Goal: Task Accomplishment & Management: Manage account settings

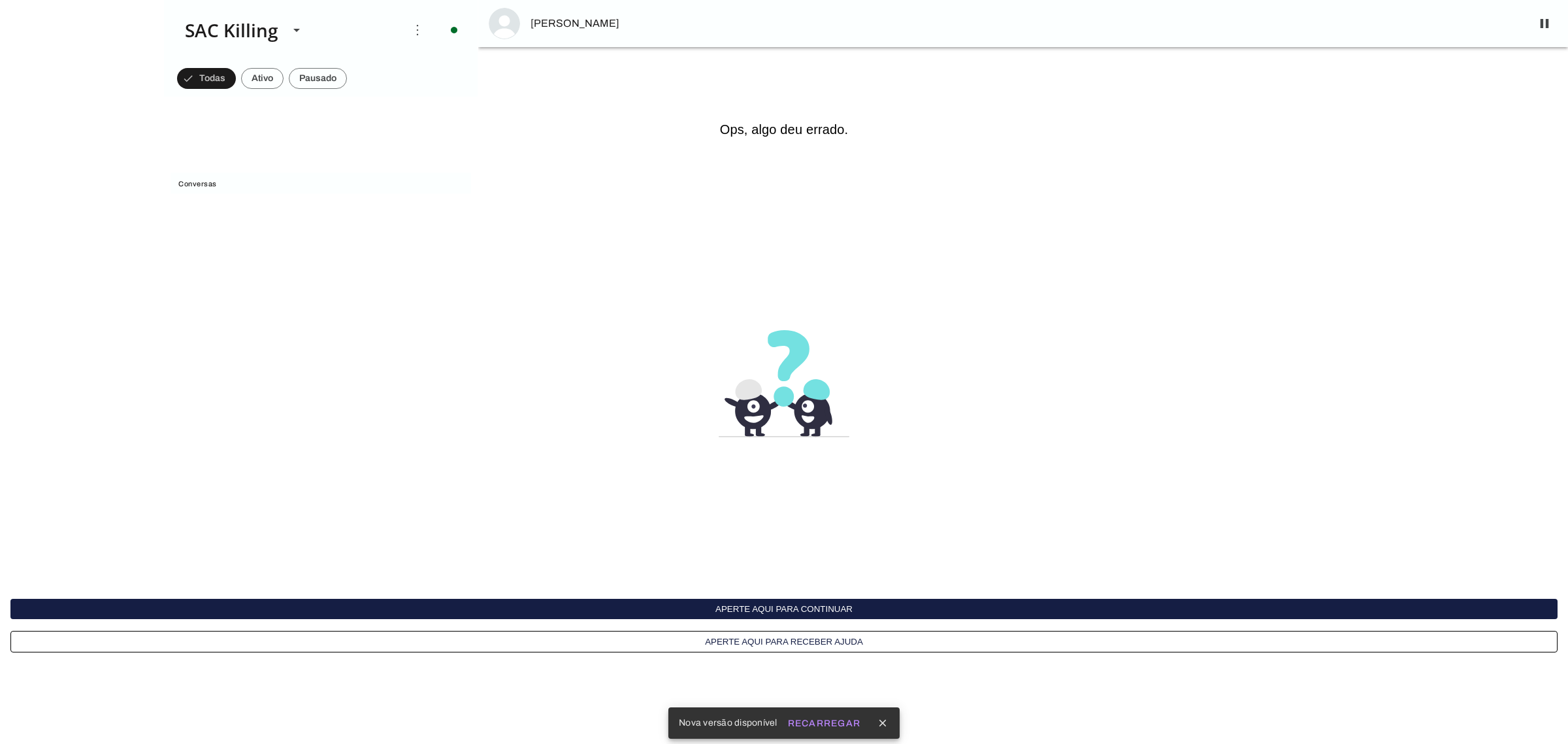
scroll to position [588, 0]
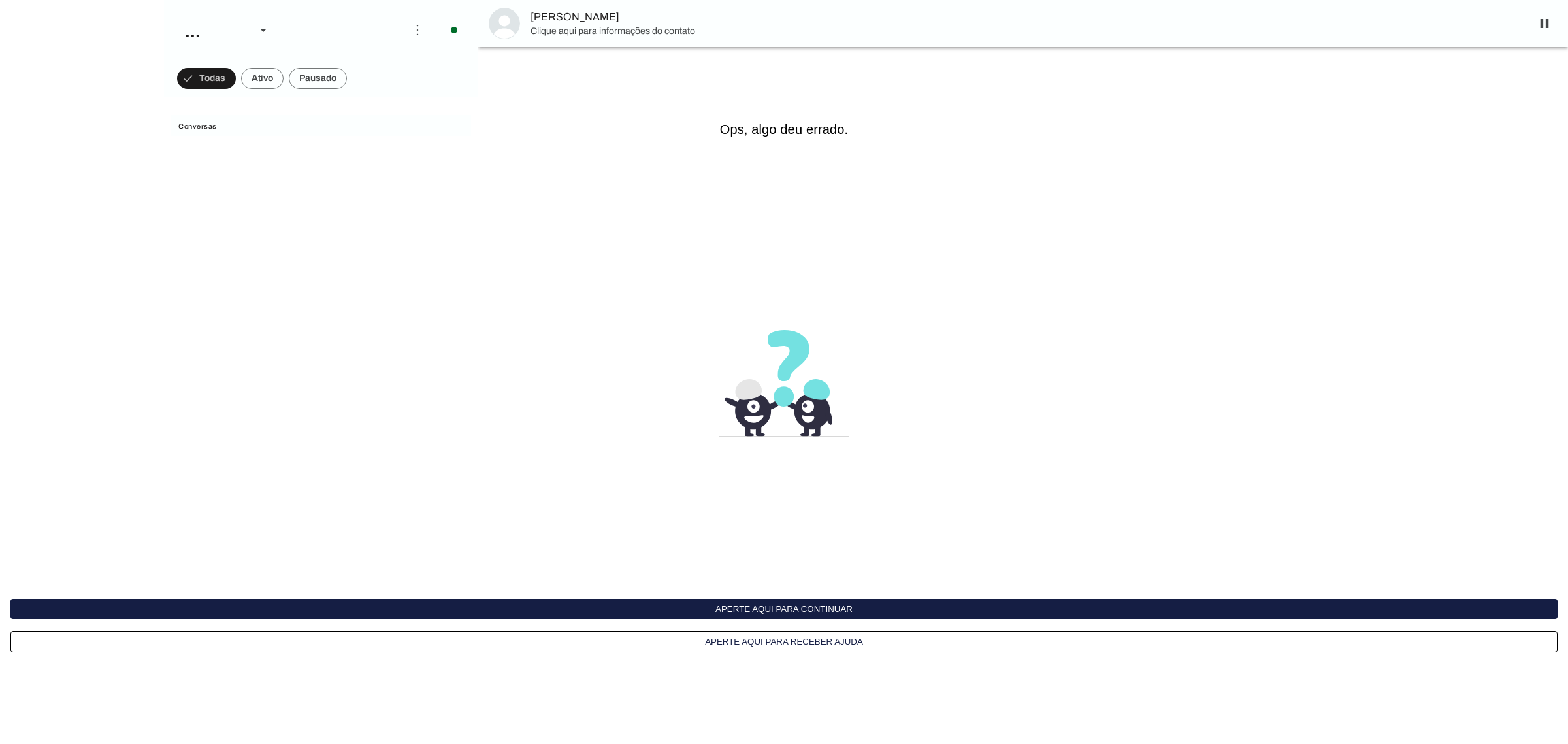
scroll to position [588, 0]
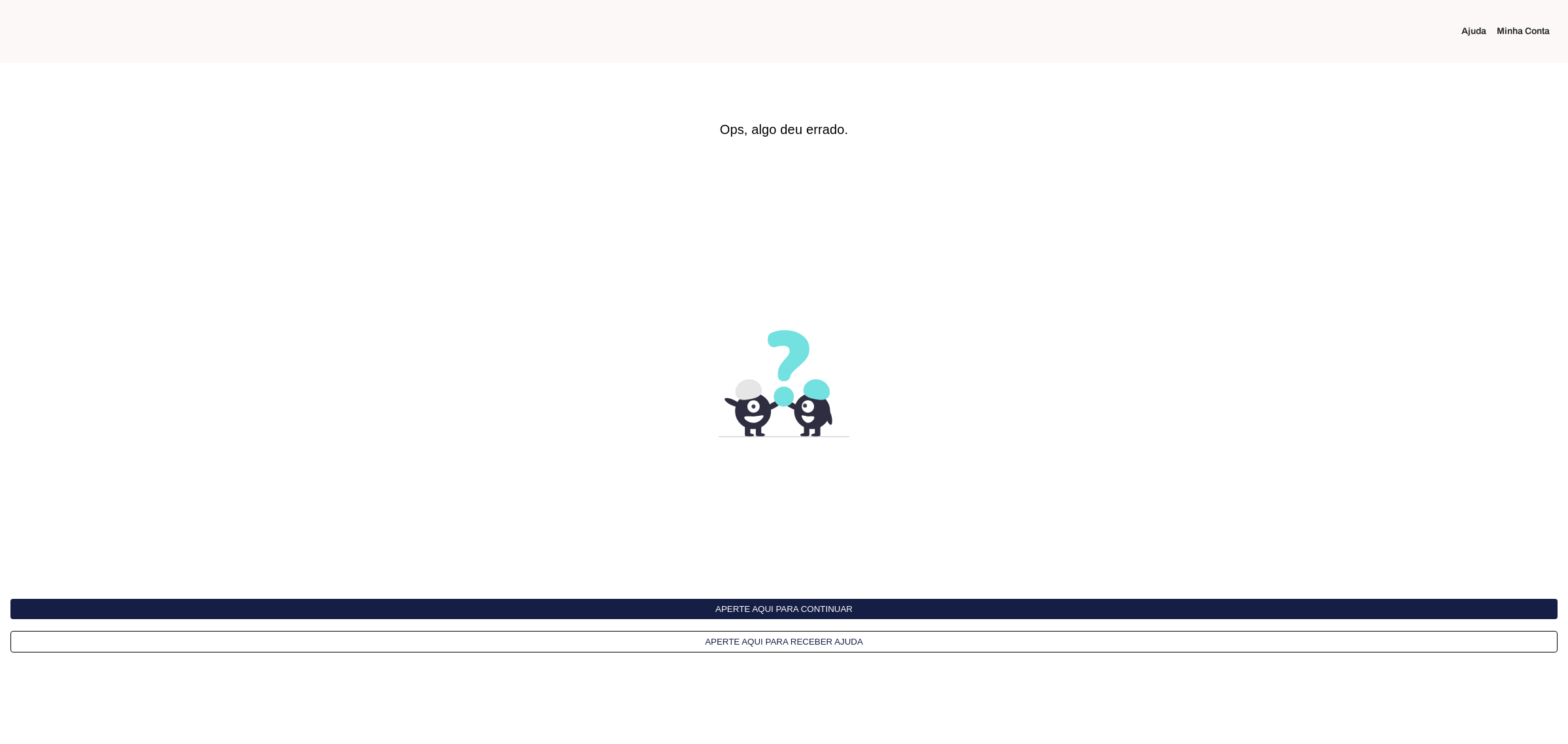
click at [1531, 36] on link "Minha Conta" at bounding box center [1528, 31] width 63 height 13
click at [789, 608] on button "Aperte aqui para continuar" at bounding box center [784, 609] width 1547 height 20
click at [814, 610] on button "Aperte aqui para continuar" at bounding box center [784, 609] width 1547 height 20
click at [789, 610] on button "Aperte aqui para continuar" at bounding box center [784, 609] width 1547 height 20
click at [262, 299] on interface-delivery-control-page at bounding box center [784, 372] width 1568 height 744
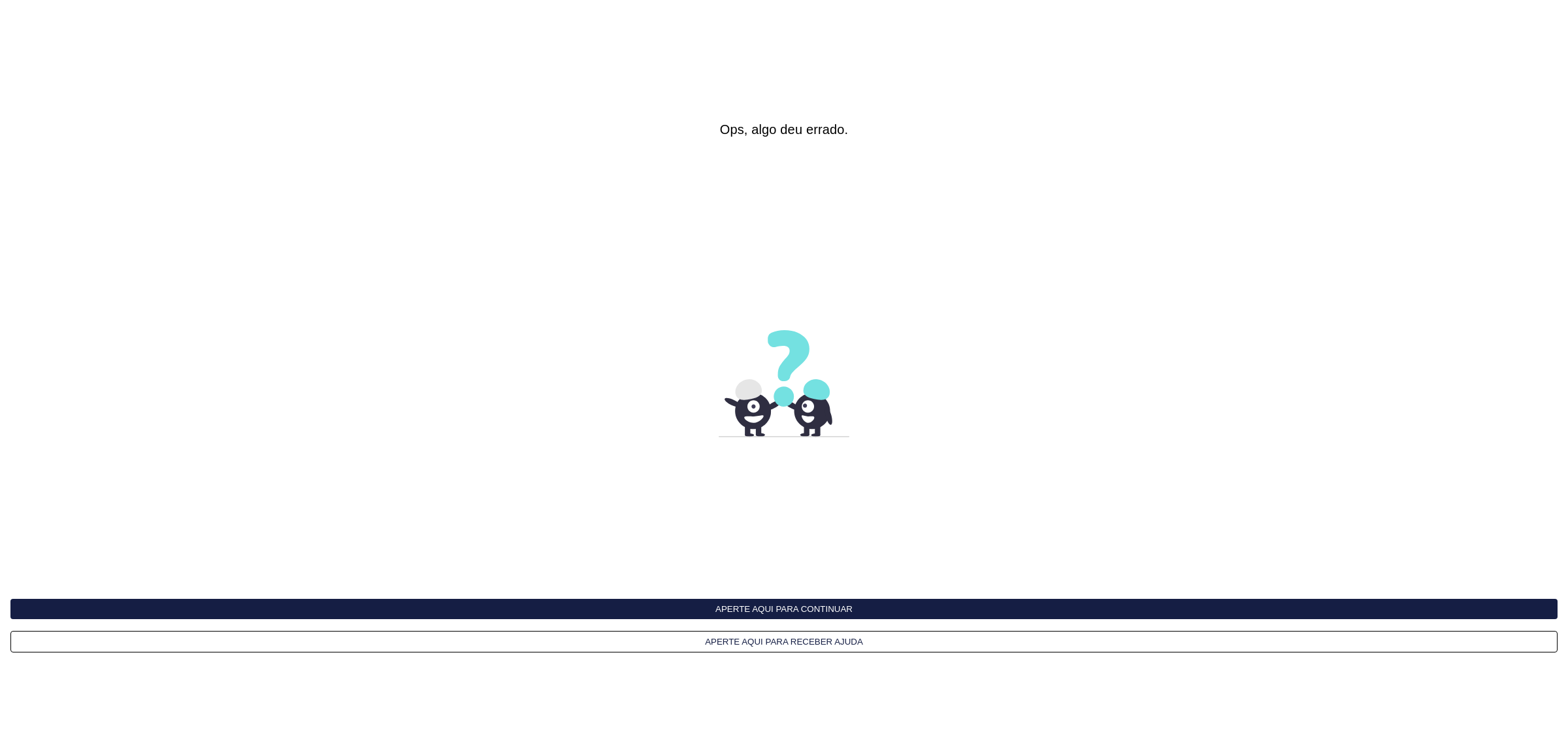
click at [538, 278] on interface-delivery-control-page at bounding box center [784, 372] width 1568 height 744
click at [520, 291] on interface-delivery-control-page at bounding box center [784, 372] width 1568 height 744
click at [520, 294] on interface-delivery-control-page at bounding box center [784, 372] width 1568 height 744
click at [515, 298] on interface-delivery-control-page at bounding box center [784, 372] width 1568 height 744
click at [680, 611] on button "Aperte aqui para continuar" at bounding box center [784, 609] width 1547 height 20
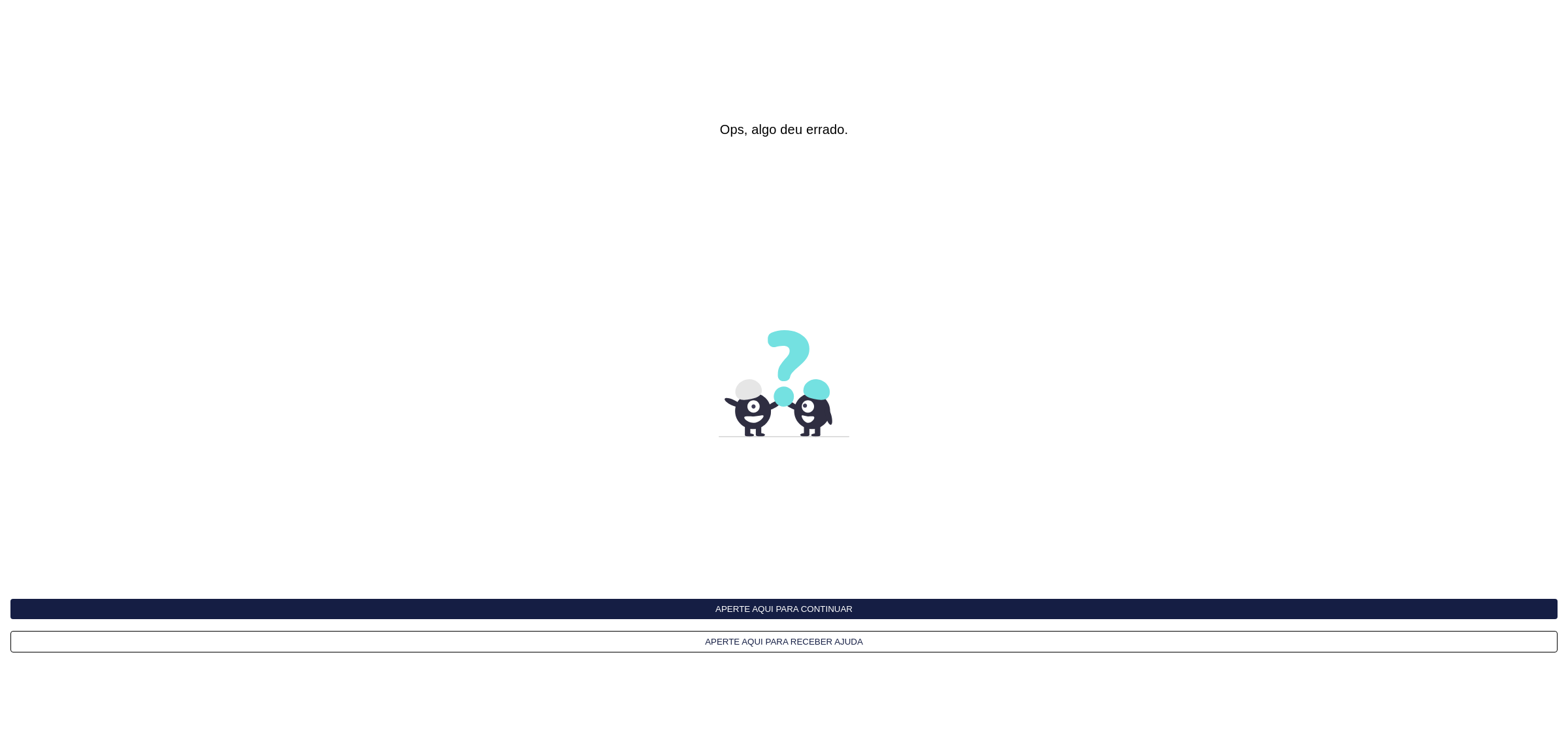
click at [766, 648] on button "Aperte aqui para receber ajuda" at bounding box center [784, 642] width 1547 height 22
click at [808, 320] on interface-delivery-control-page at bounding box center [784, 372] width 1568 height 744
